Goal: Task Accomplishment & Management: Manage account settings

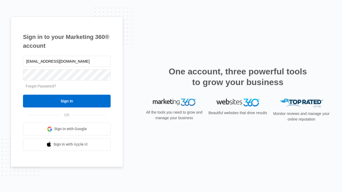
type input "dankie614@gmail.com"
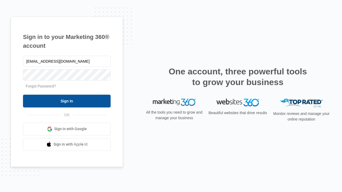
click at [67, 101] on input "Sign In" at bounding box center [67, 101] width 88 height 13
